Goal: Navigation & Orientation: Find specific page/section

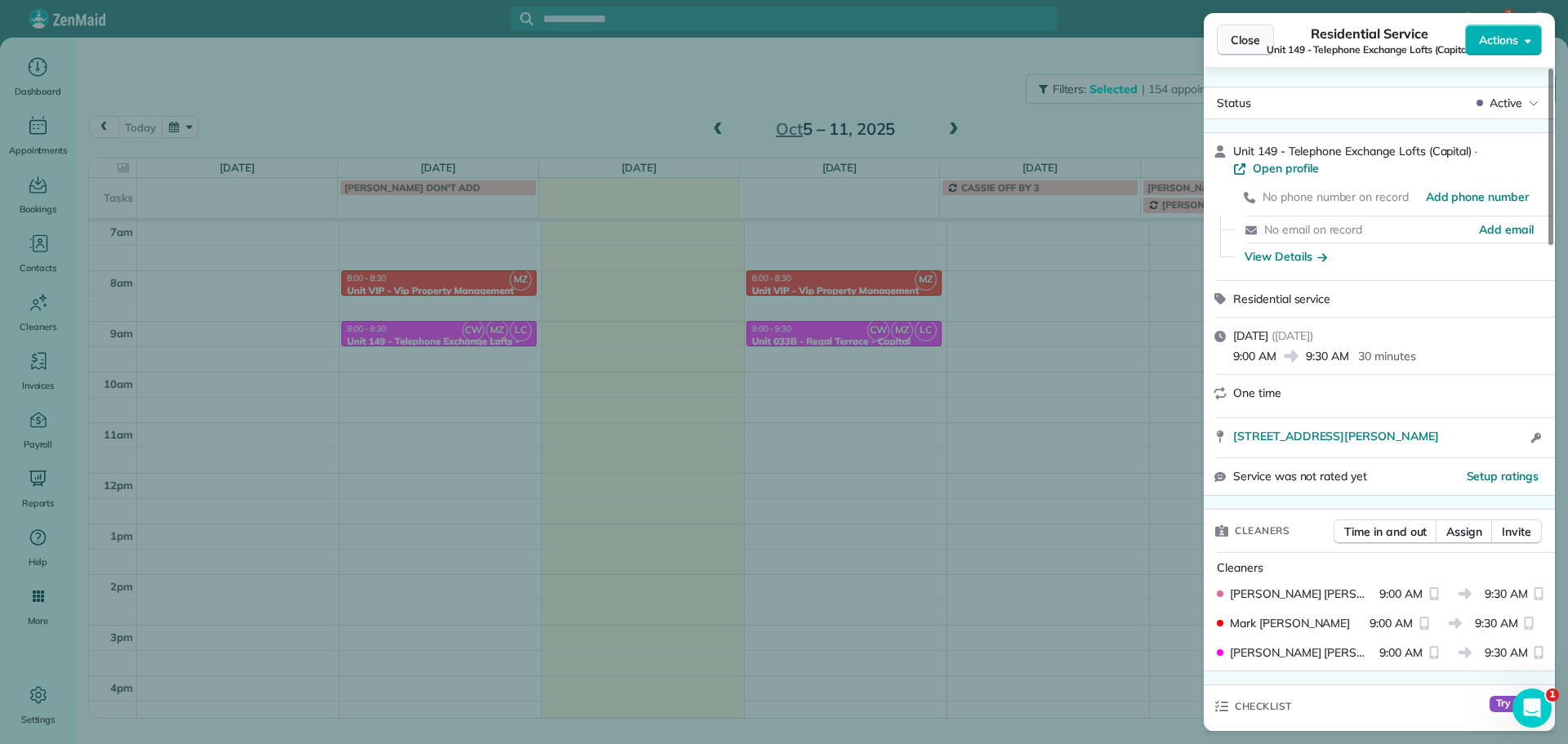
scroll to position [1238, 0]
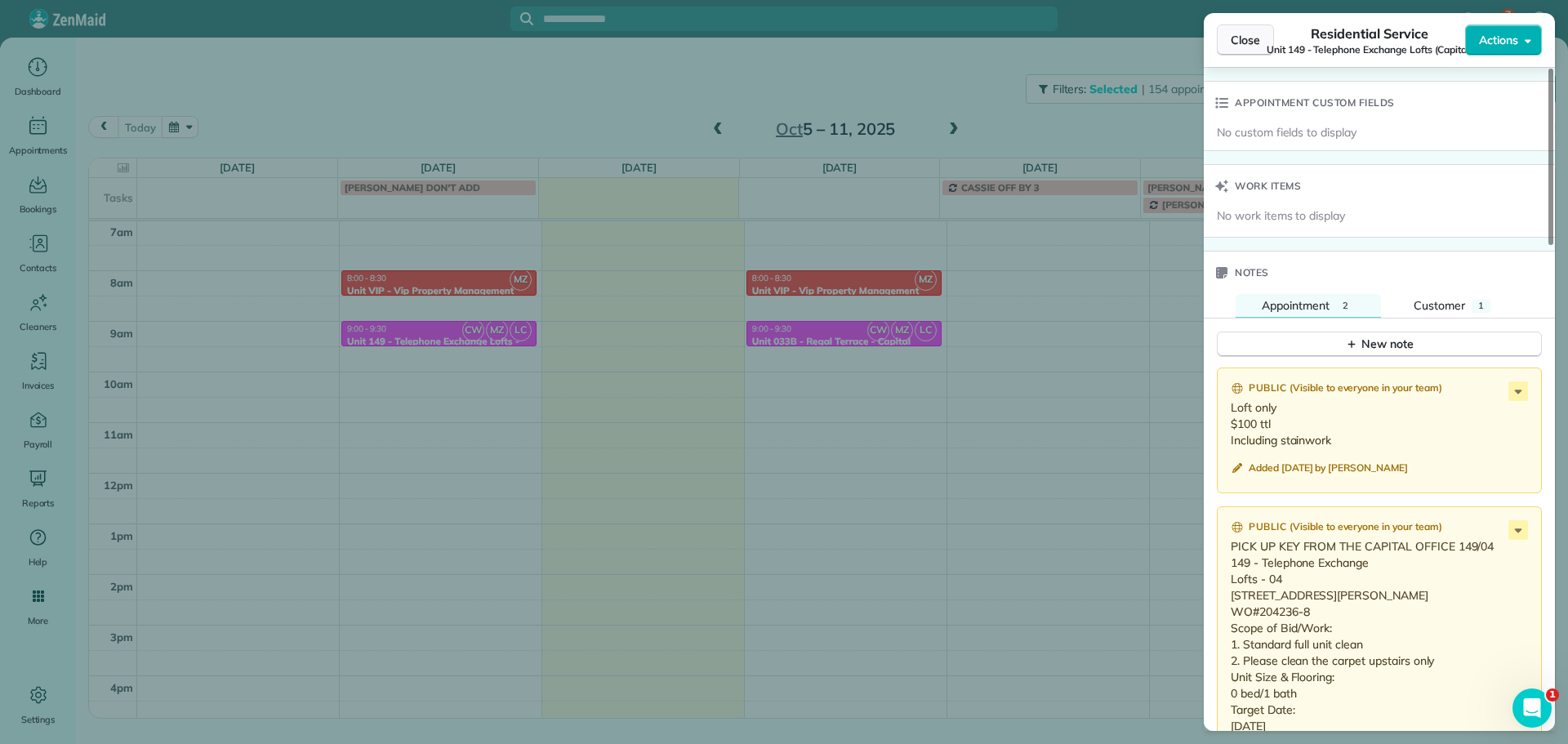
click at [1253, 52] on button "Close" at bounding box center [1245, 40] width 57 height 31
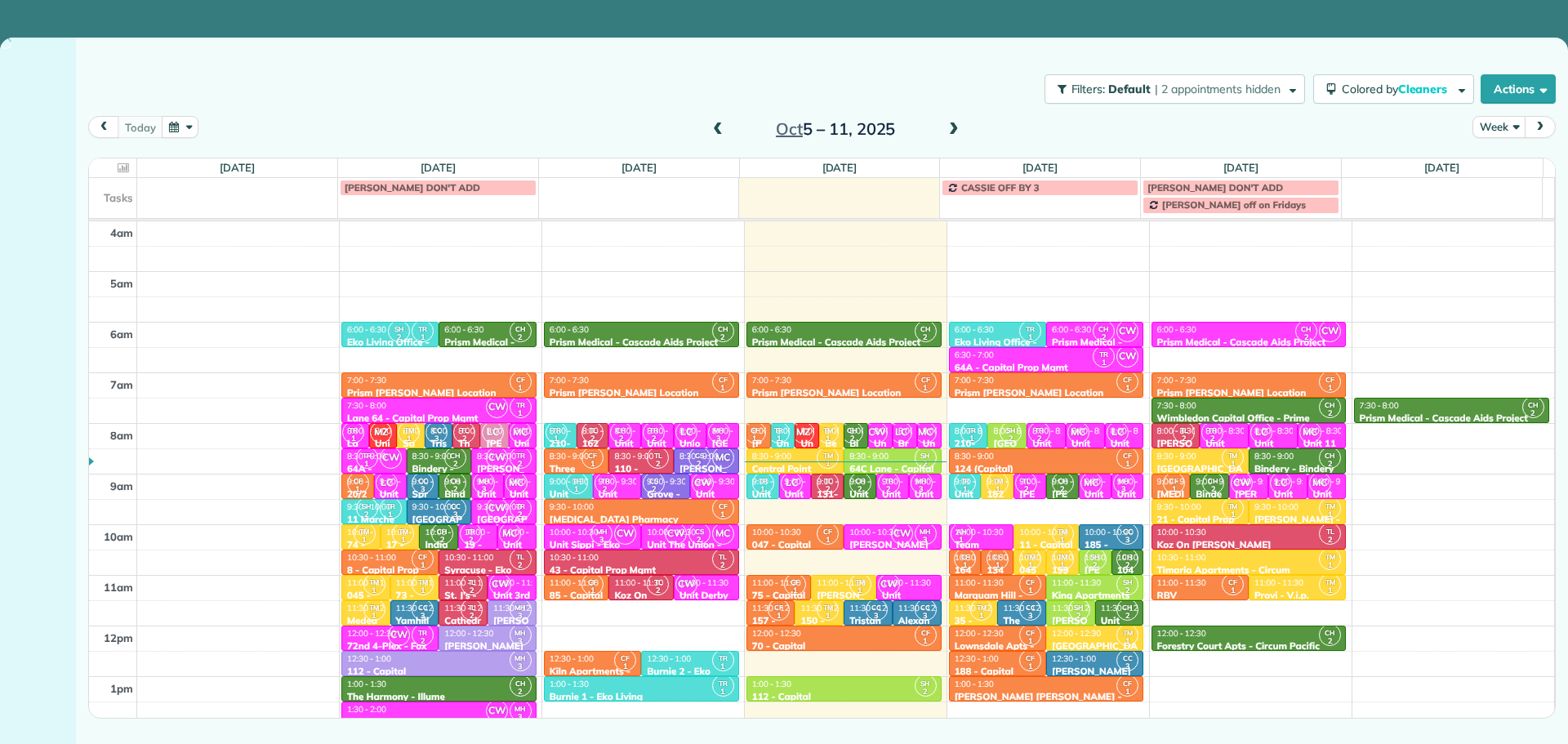
scroll to position [153, 0]
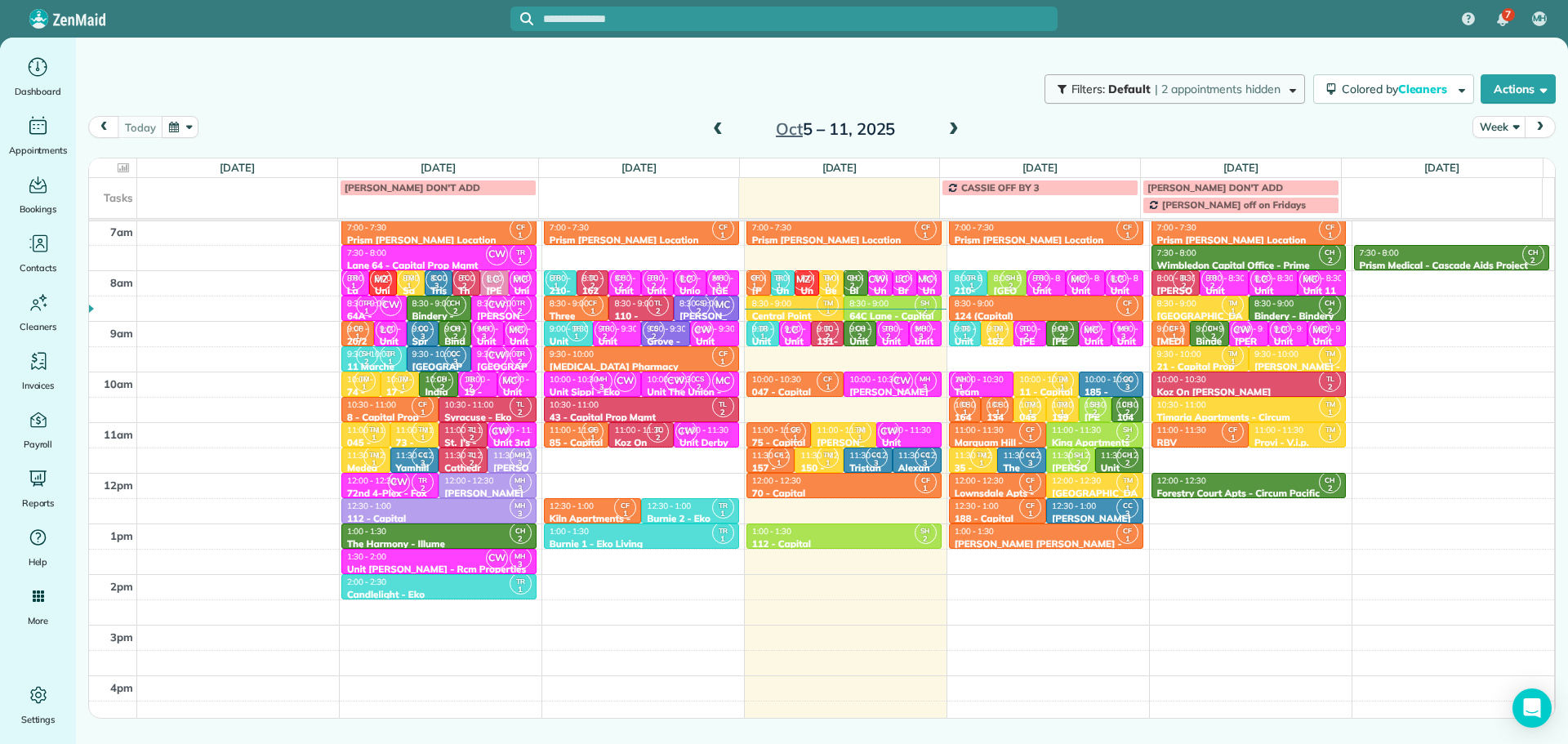
click at [1221, 93] on span "| 2 appointments hidden" at bounding box center [1216, 89] width 125 height 15
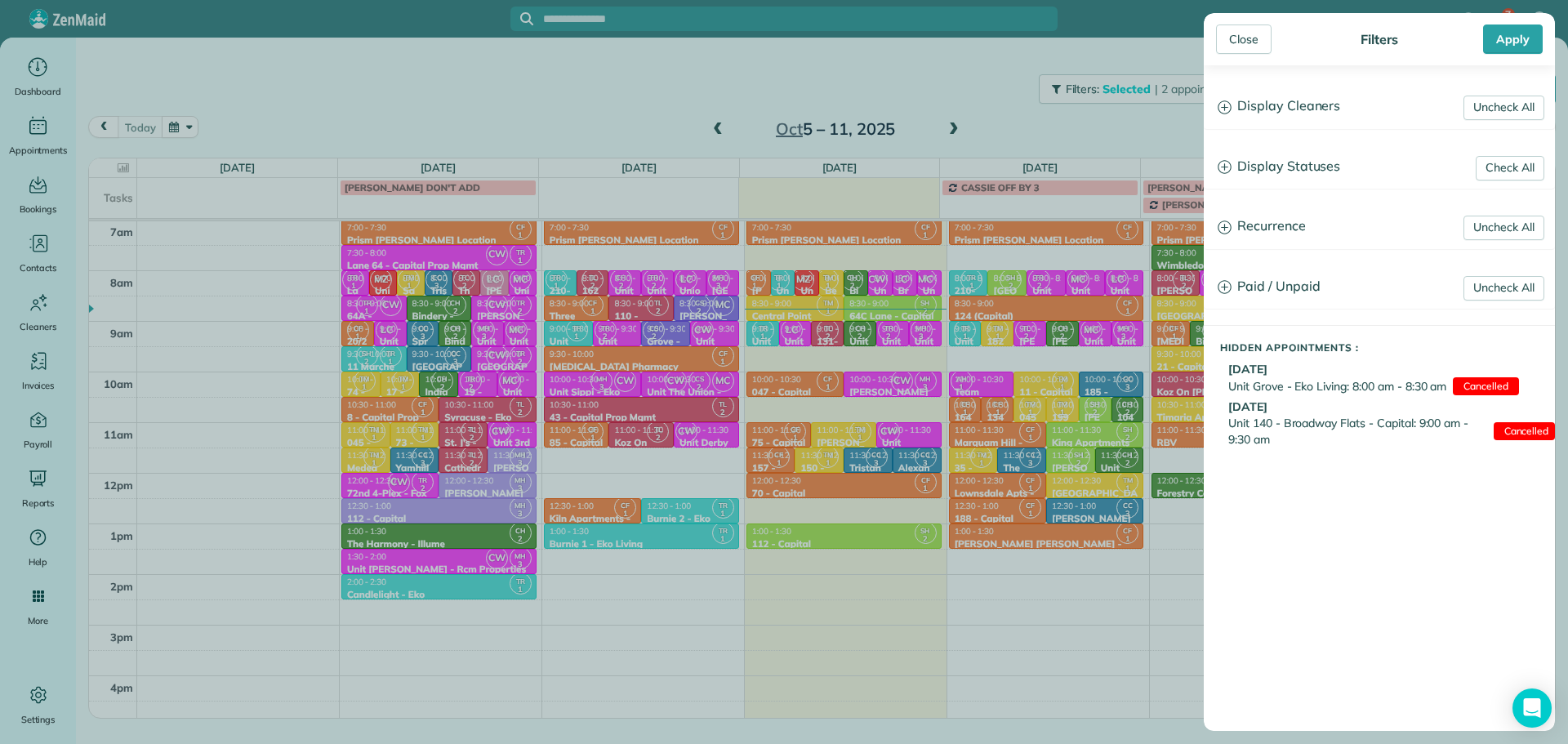
click at [1297, 116] on h3 "Display Cleaners" at bounding box center [1379, 106] width 350 height 41
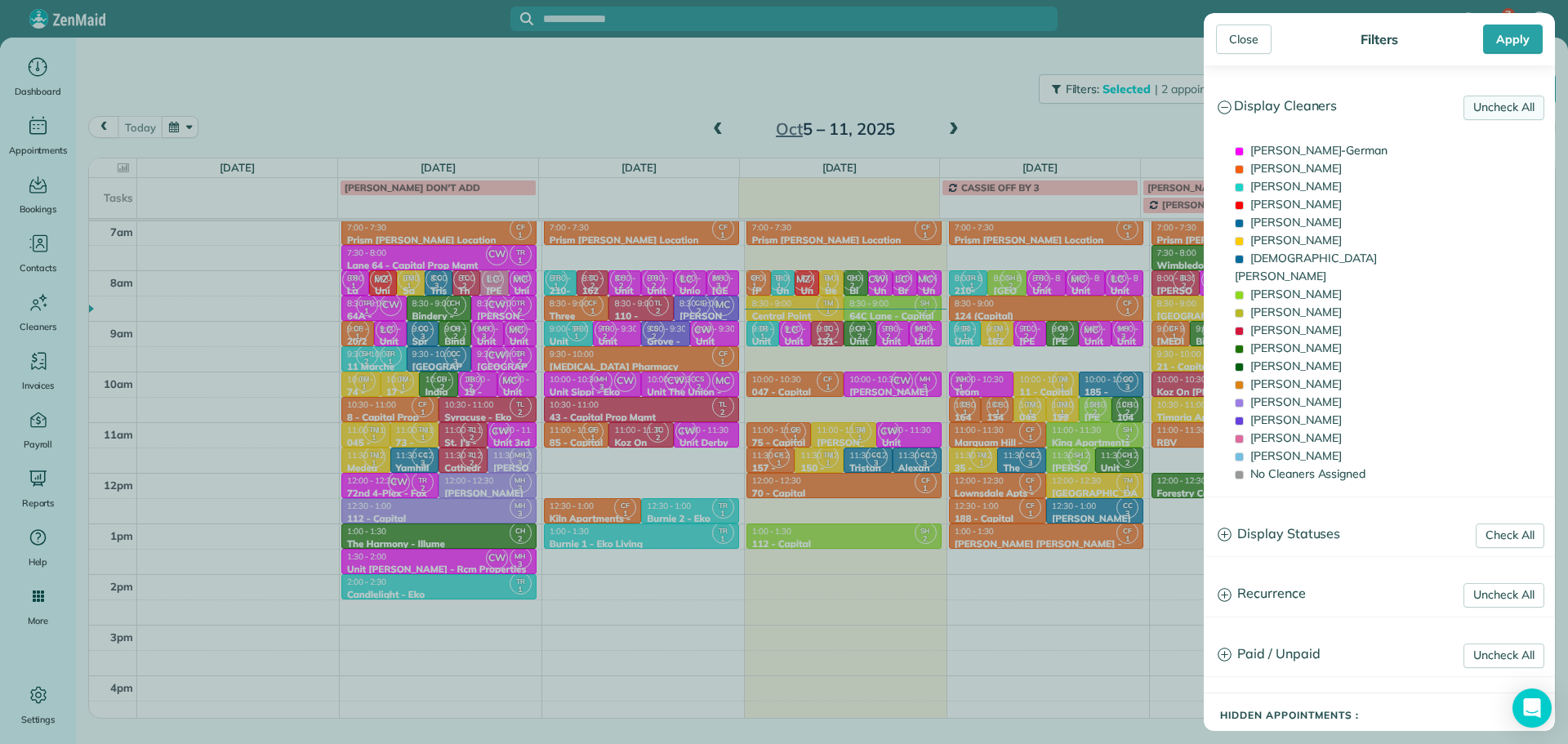
click at [1466, 102] on link "Uncheck All" at bounding box center [1503, 107] width 81 height 25
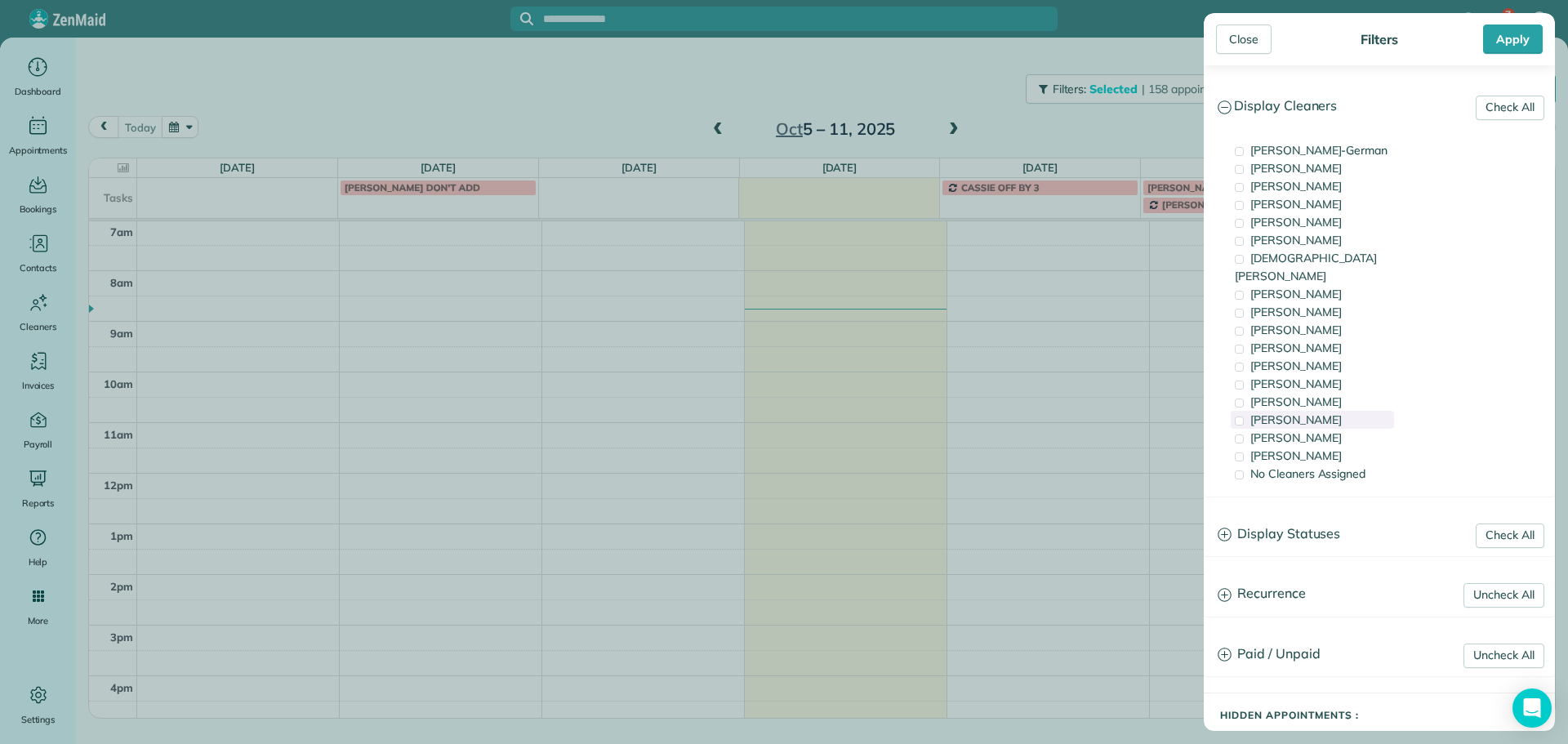
click at [1335, 410] on div "Cristina Sainz" at bounding box center [1312, 420] width 163 height 18
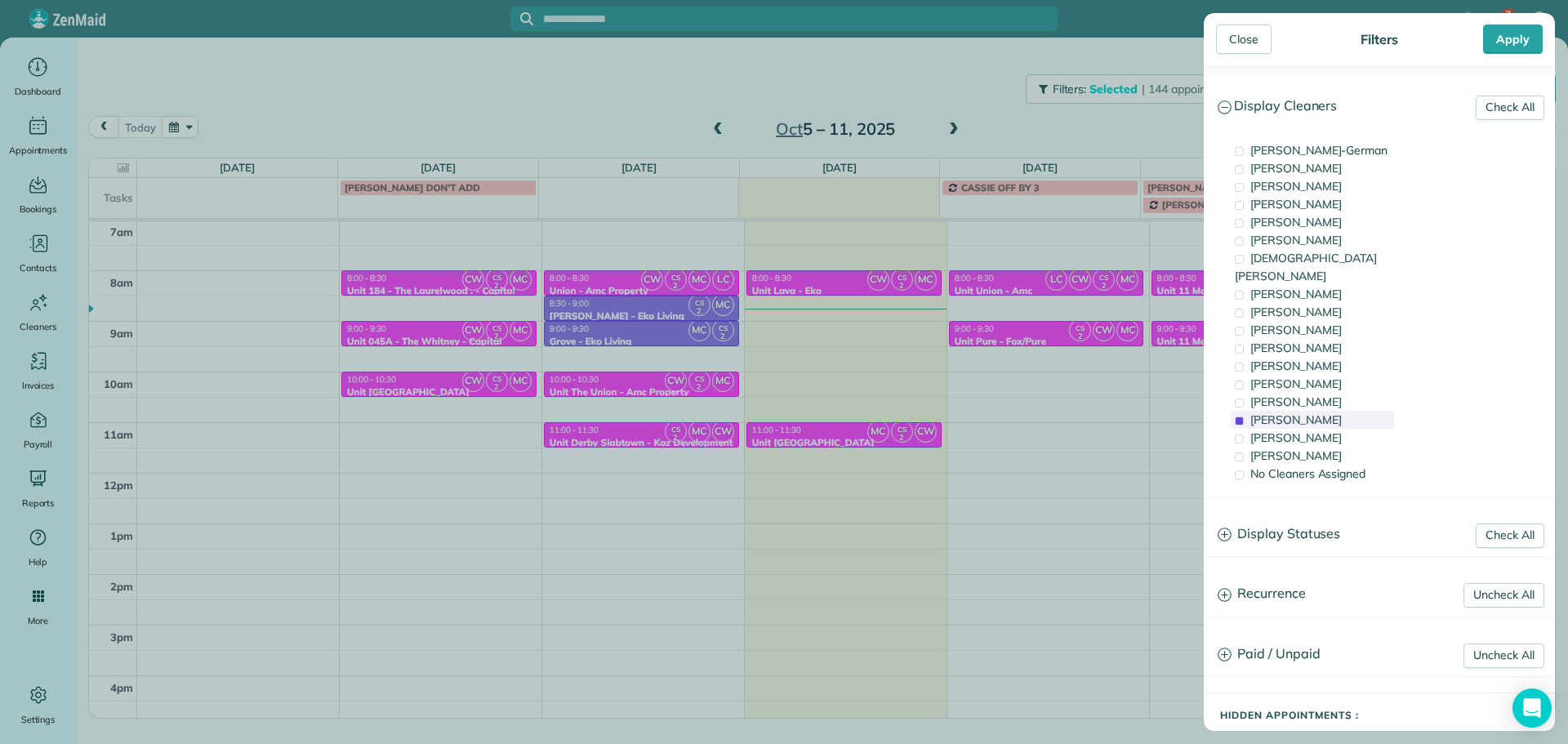
click at [1335, 410] on div "Cristina Sainz" at bounding box center [1312, 420] width 163 height 18
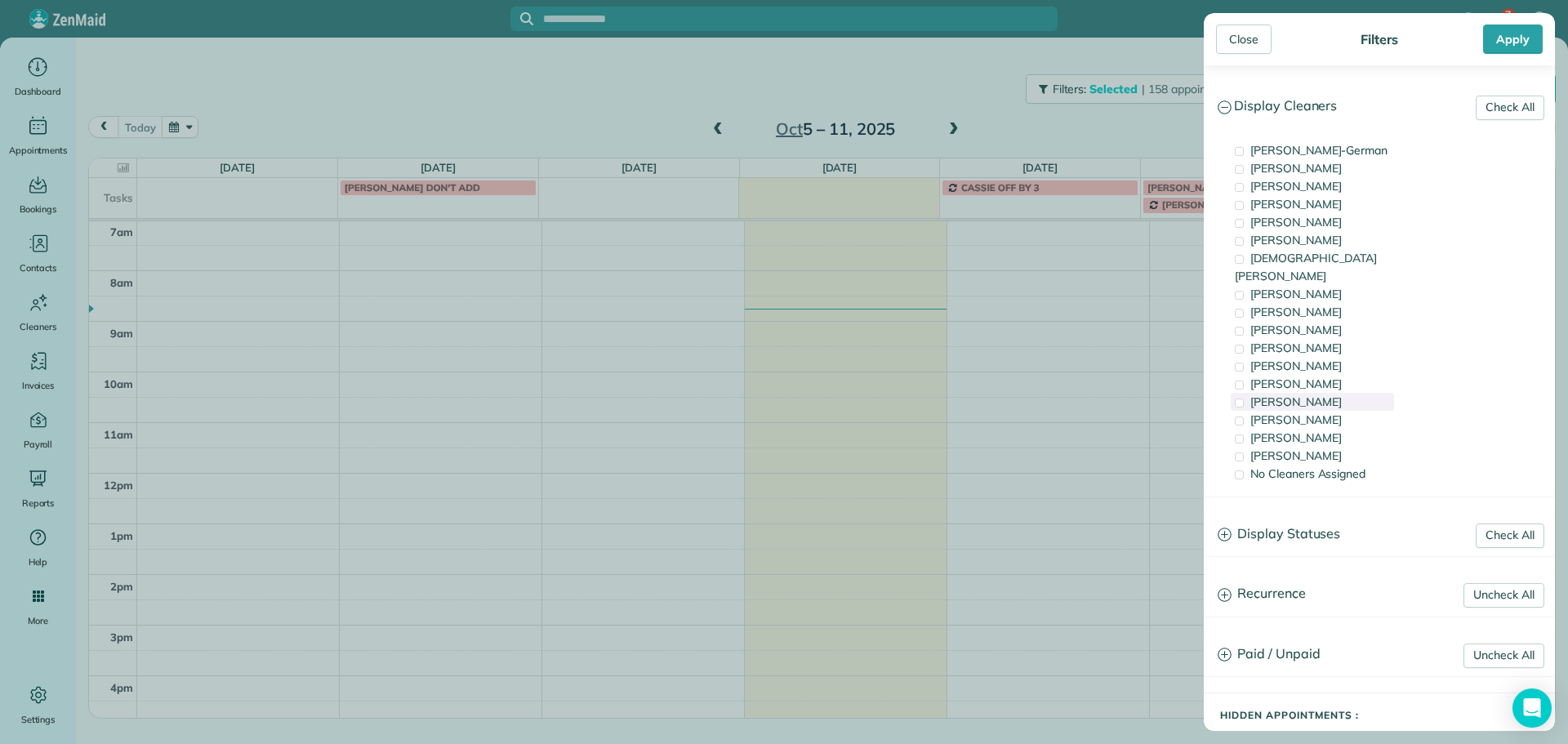
click at [1335, 393] on div "Meralda Harris" at bounding box center [1312, 402] width 163 height 18
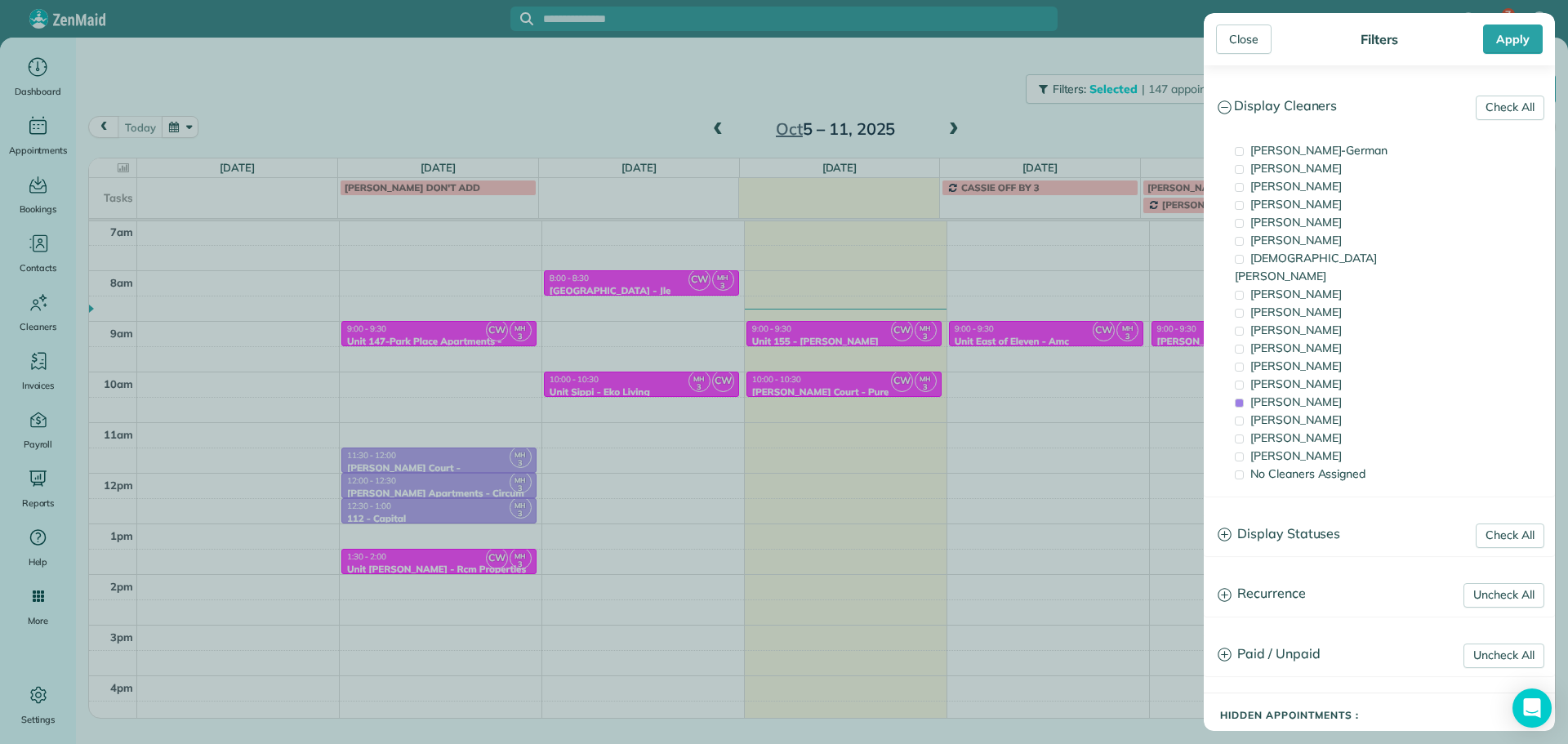
click at [716, 292] on div "Close Filters Apply Check All Display Cleaners Christina Wright-German Cassie F…" at bounding box center [784, 372] width 1568 height 744
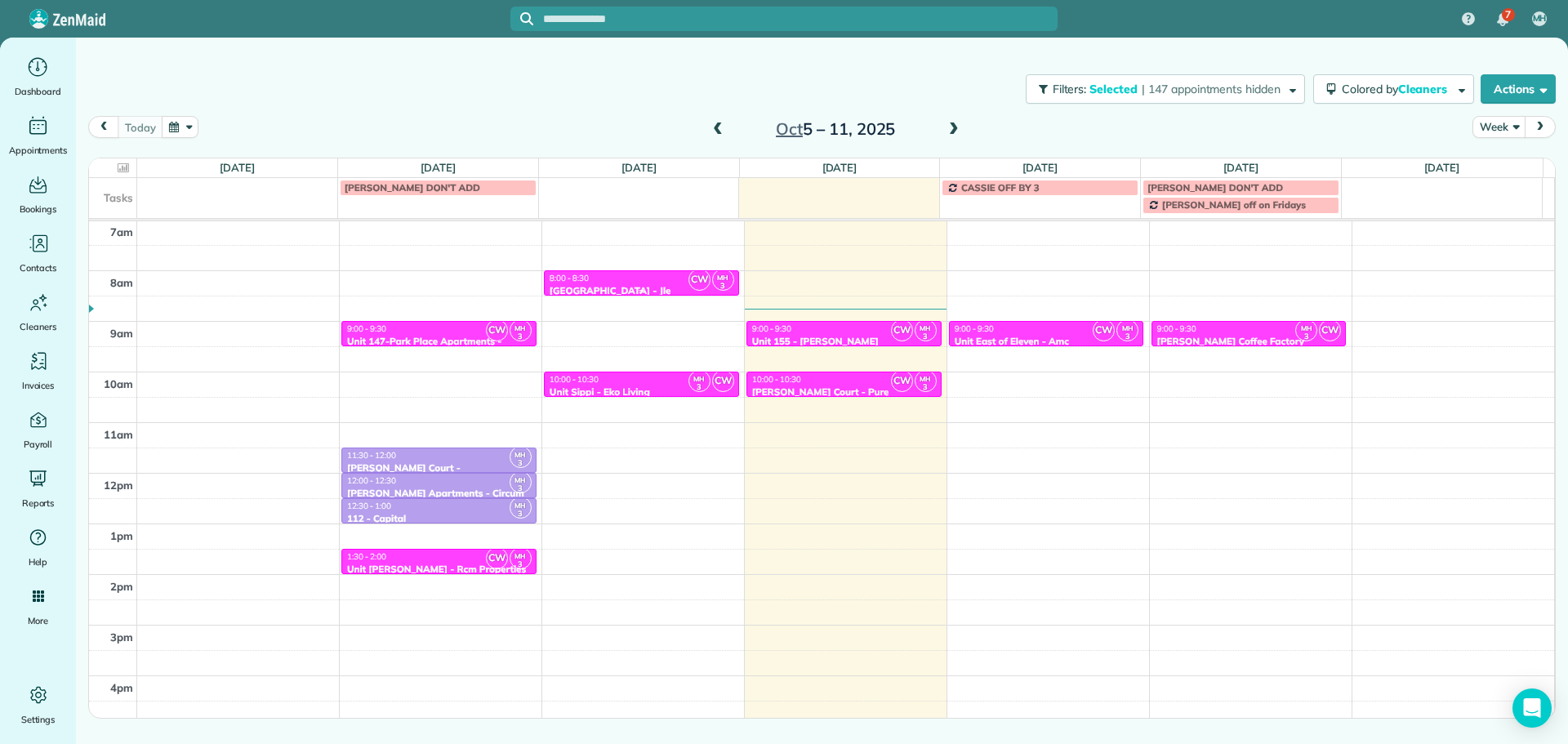
click at [672, 276] on div "8:00 - 8:30" at bounding box center [641, 279] width 185 height 11
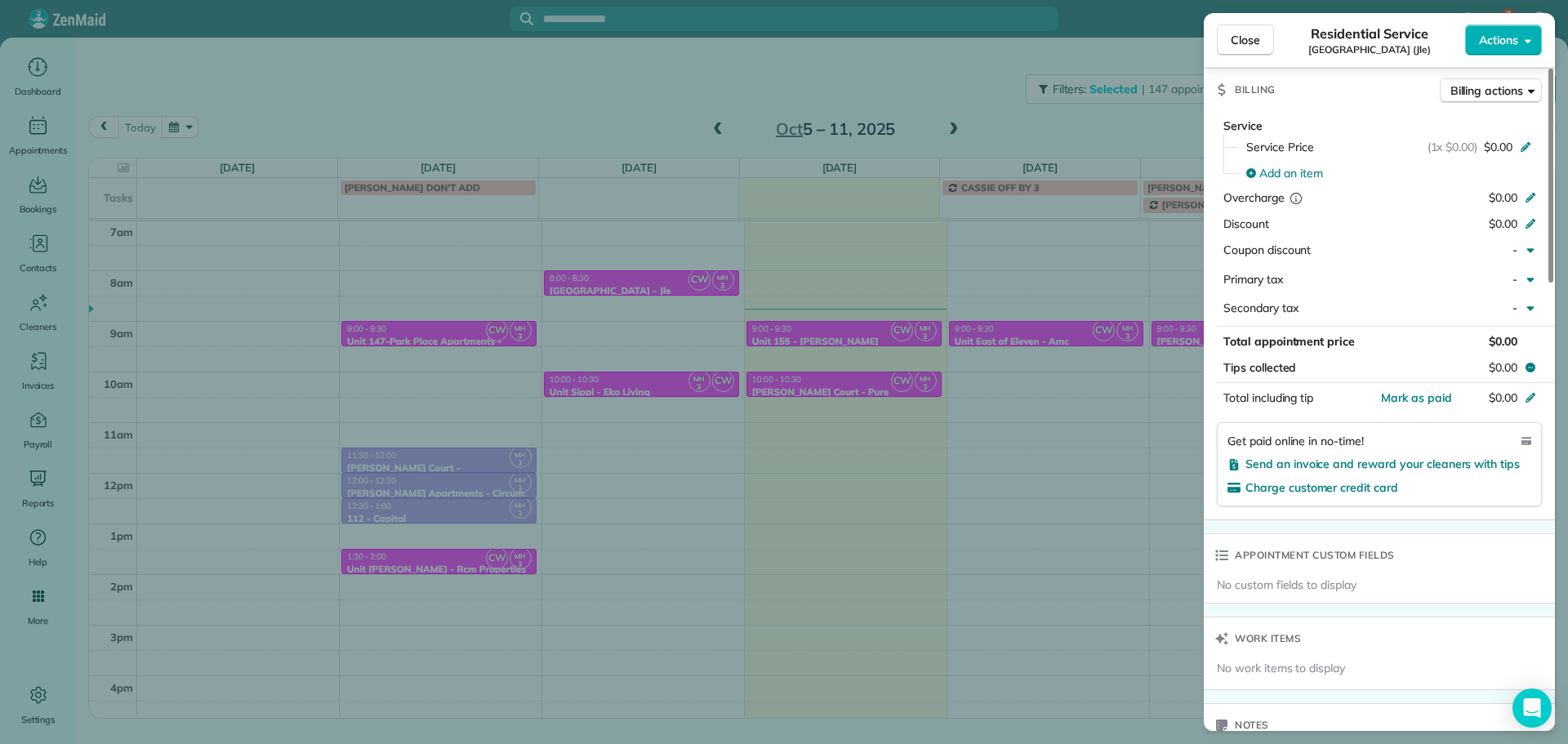
scroll to position [1225, 0]
